Goal: Information Seeking & Learning: Learn about a topic

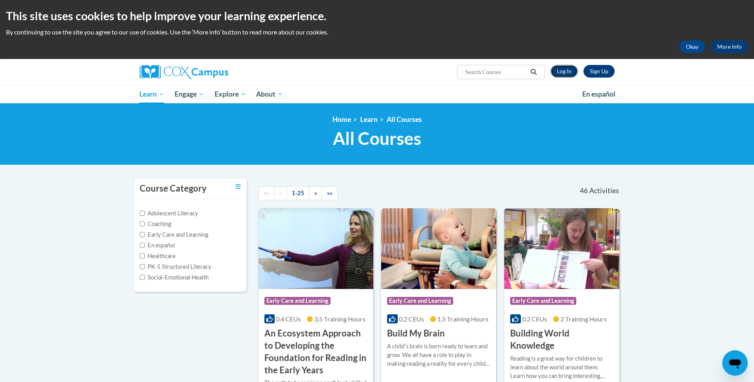
click at [569, 74] on link "Log In" at bounding box center [563, 71] width 27 height 13
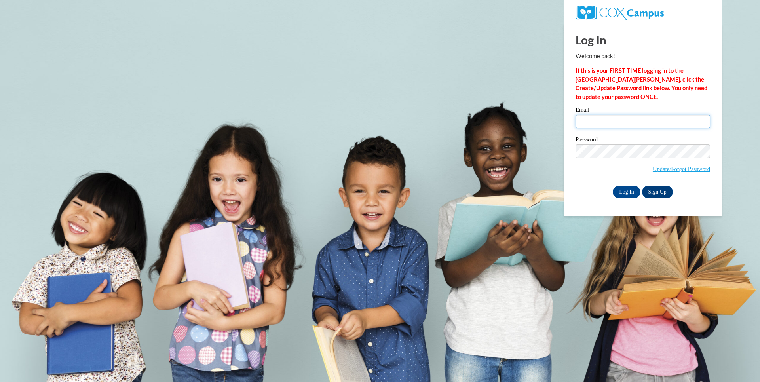
click at [584, 120] on input "Email" at bounding box center [642, 121] width 135 height 13
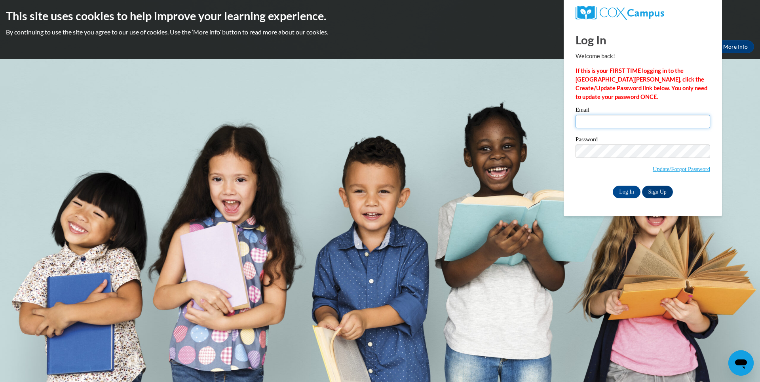
type input "lboskovitch@knohoco.org"
click at [633, 189] on input "Log In" at bounding box center [627, 192] width 28 height 13
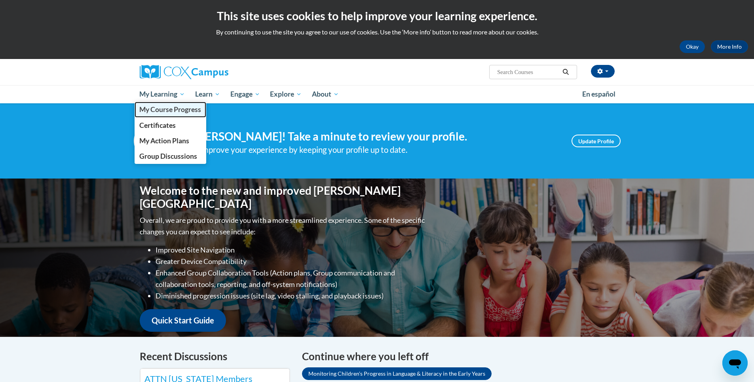
click at [171, 108] on span "My Course Progress" at bounding box center [170, 109] width 62 height 8
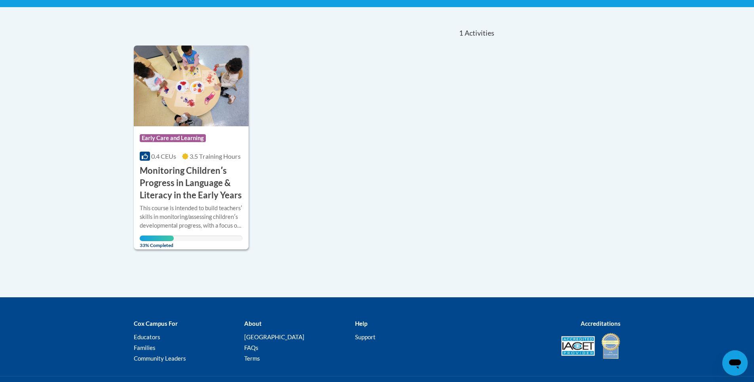
scroll to position [158, 0]
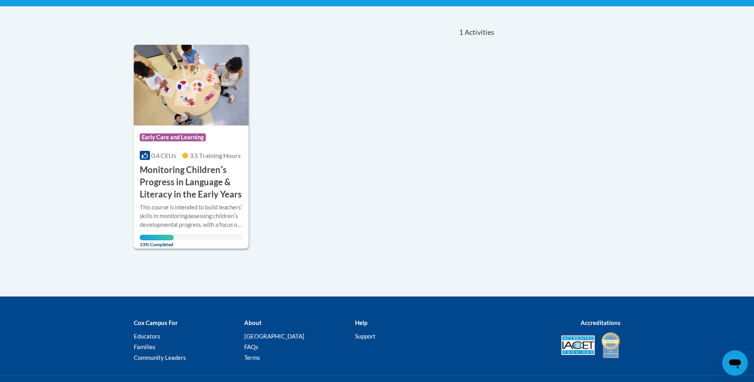
click at [195, 110] on img at bounding box center [191, 85] width 115 height 81
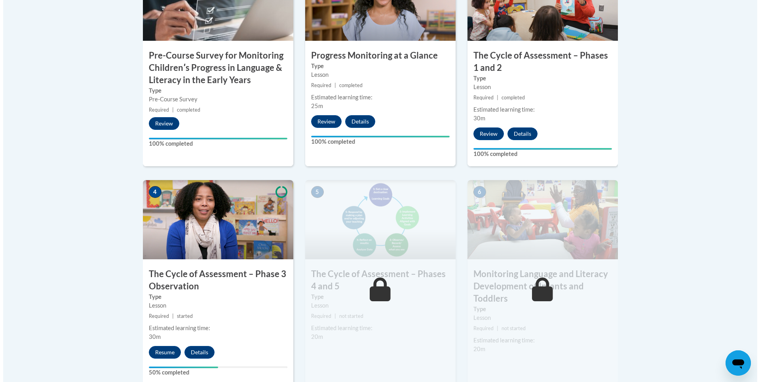
scroll to position [356, 0]
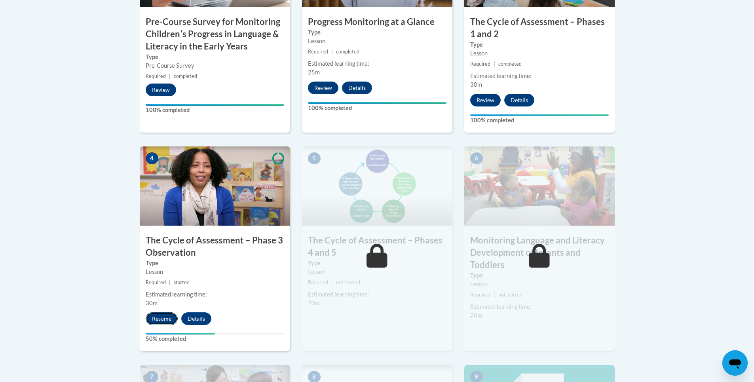
click at [163, 318] on button "Resume" at bounding box center [162, 318] width 32 height 13
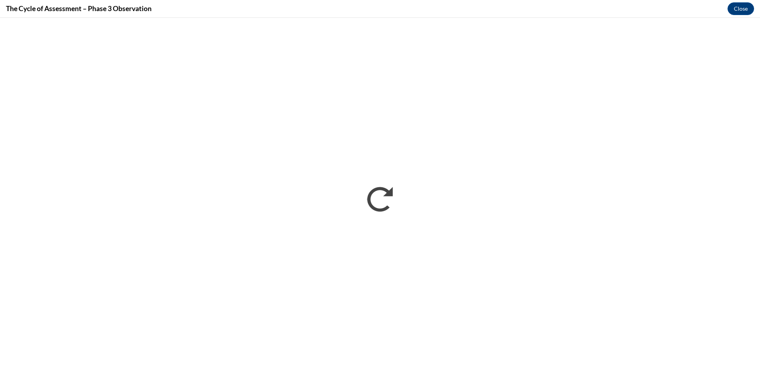
scroll to position [0, 0]
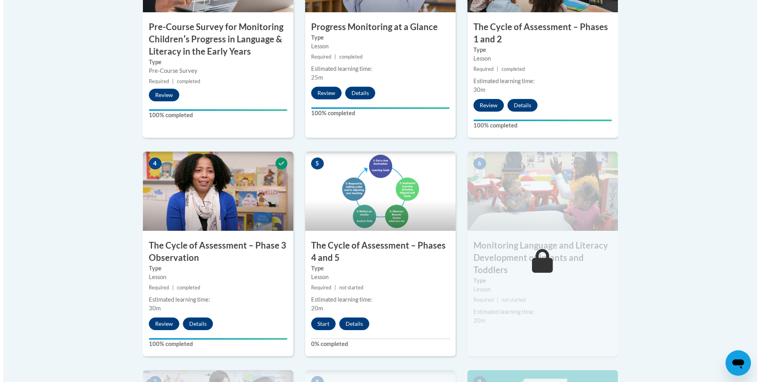
scroll to position [356, 0]
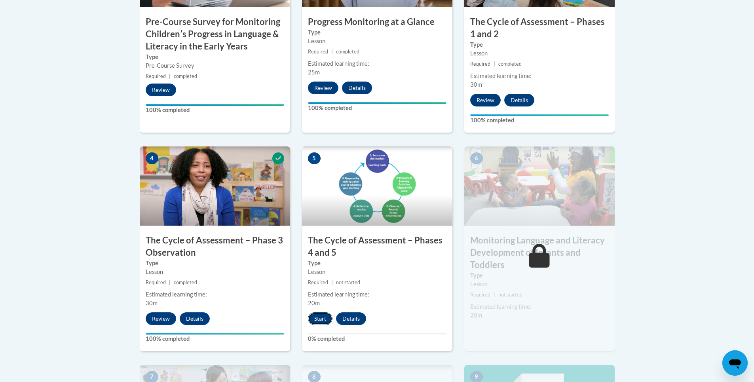
click at [326, 320] on button "Start" at bounding box center [320, 318] width 25 height 13
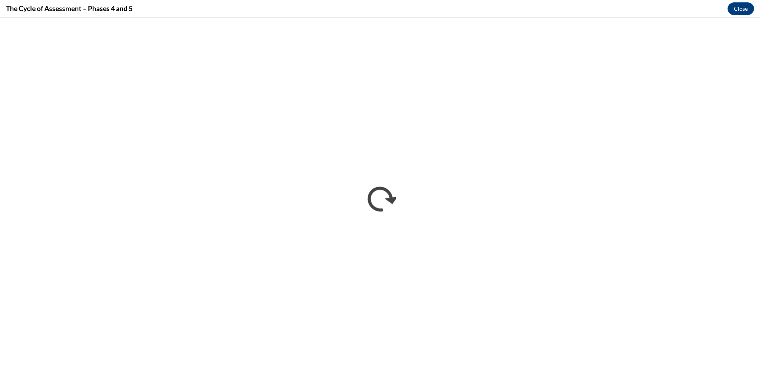
scroll to position [0, 0]
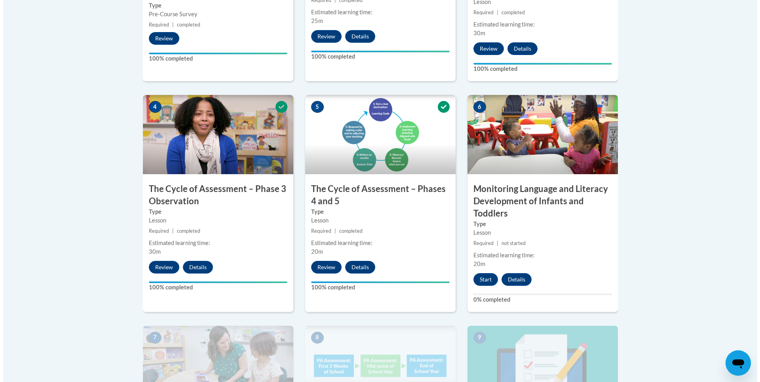
scroll to position [396, 0]
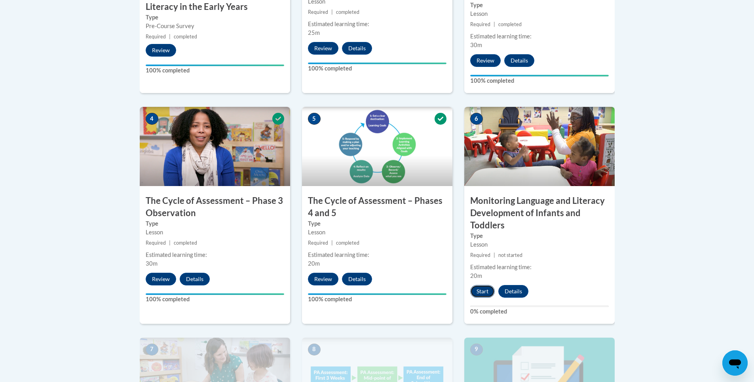
click at [490, 294] on button "Start" at bounding box center [482, 291] width 25 height 13
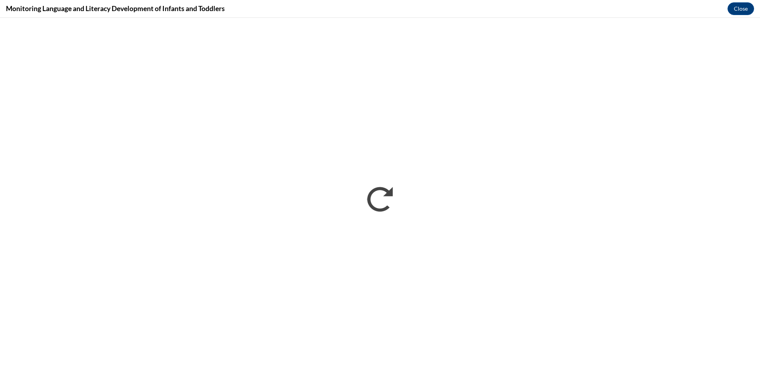
scroll to position [0, 0]
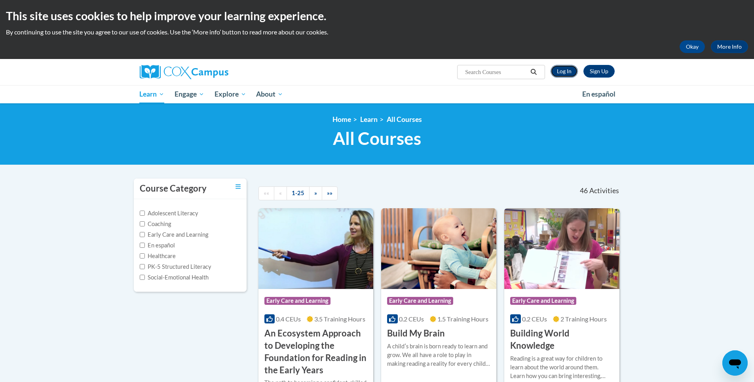
click at [566, 74] on link "Log In" at bounding box center [563, 71] width 27 height 13
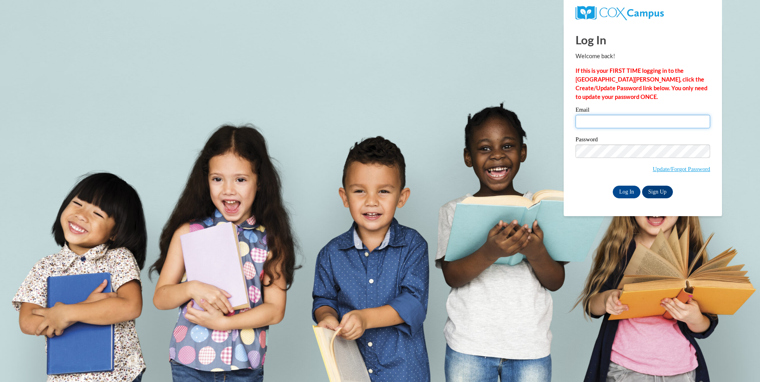
type input "lboskovitch@knohoco.org"
click at [595, 120] on input "lboskovitch@knohoco.org" at bounding box center [642, 121] width 135 height 13
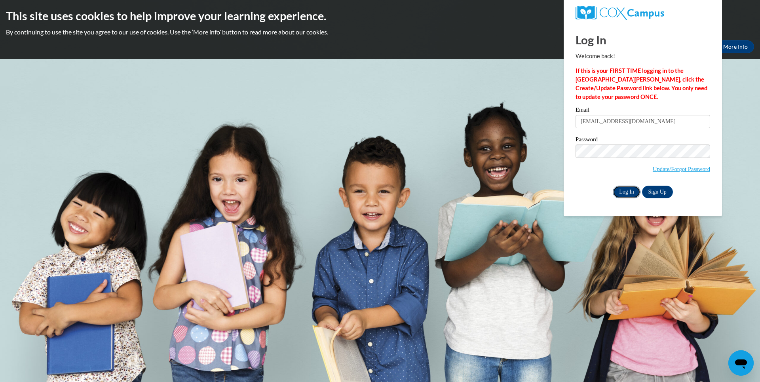
click at [625, 191] on input "Log In" at bounding box center [627, 192] width 28 height 13
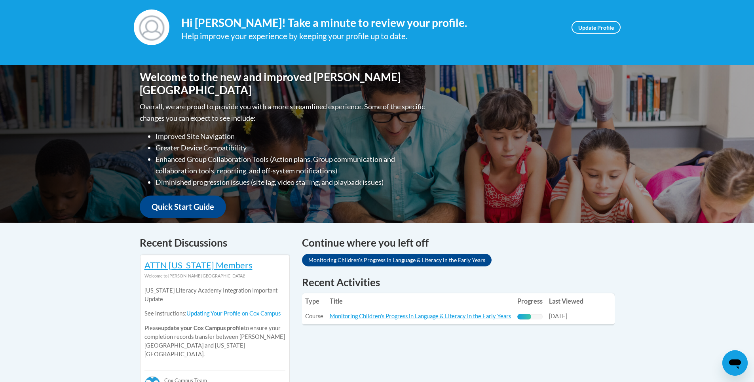
scroll to position [158, 0]
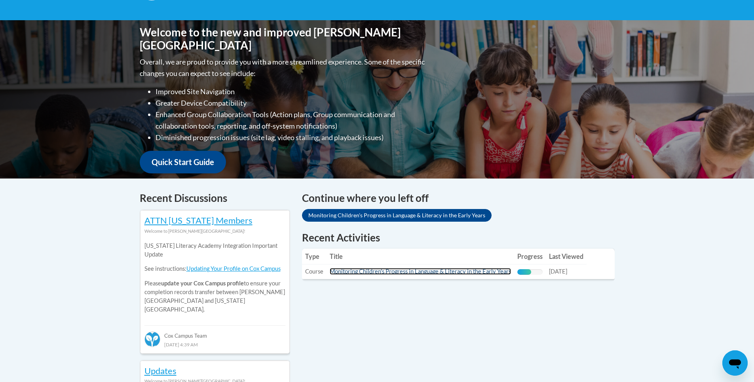
click at [362, 271] on link "Monitoring Children's Progress in Language & Literacy in the Early Years" at bounding box center [420, 271] width 181 height 7
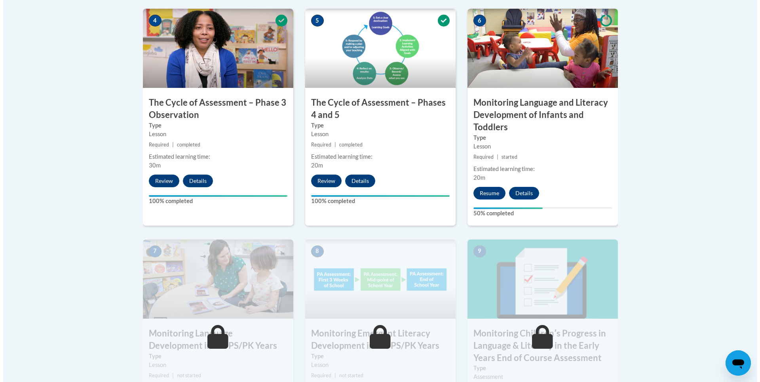
scroll to position [554, 0]
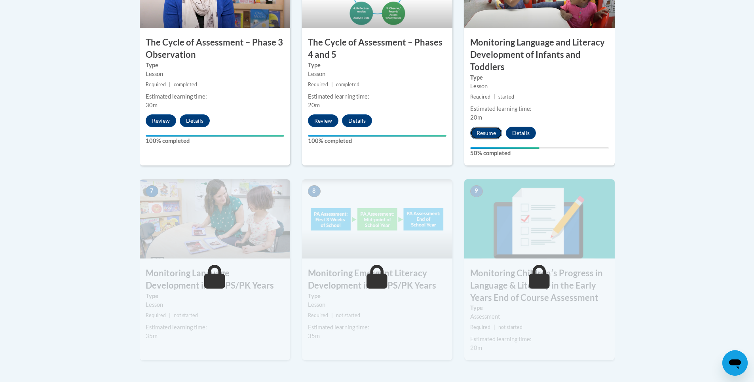
click at [491, 131] on button "Resume" at bounding box center [486, 133] width 32 height 13
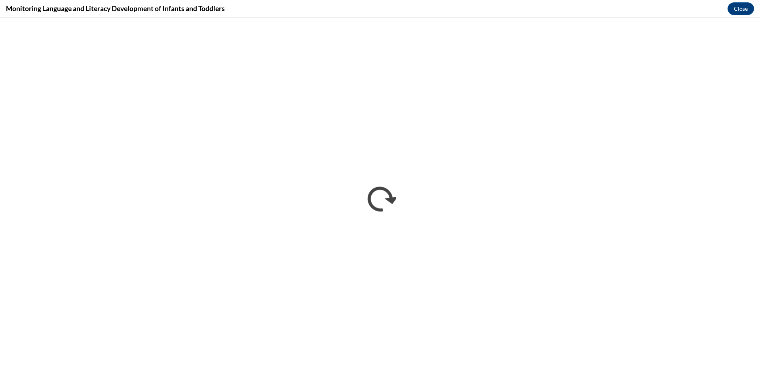
scroll to position [0, 0]
